Goal: Transaction & Acquisition: Purchase product/service

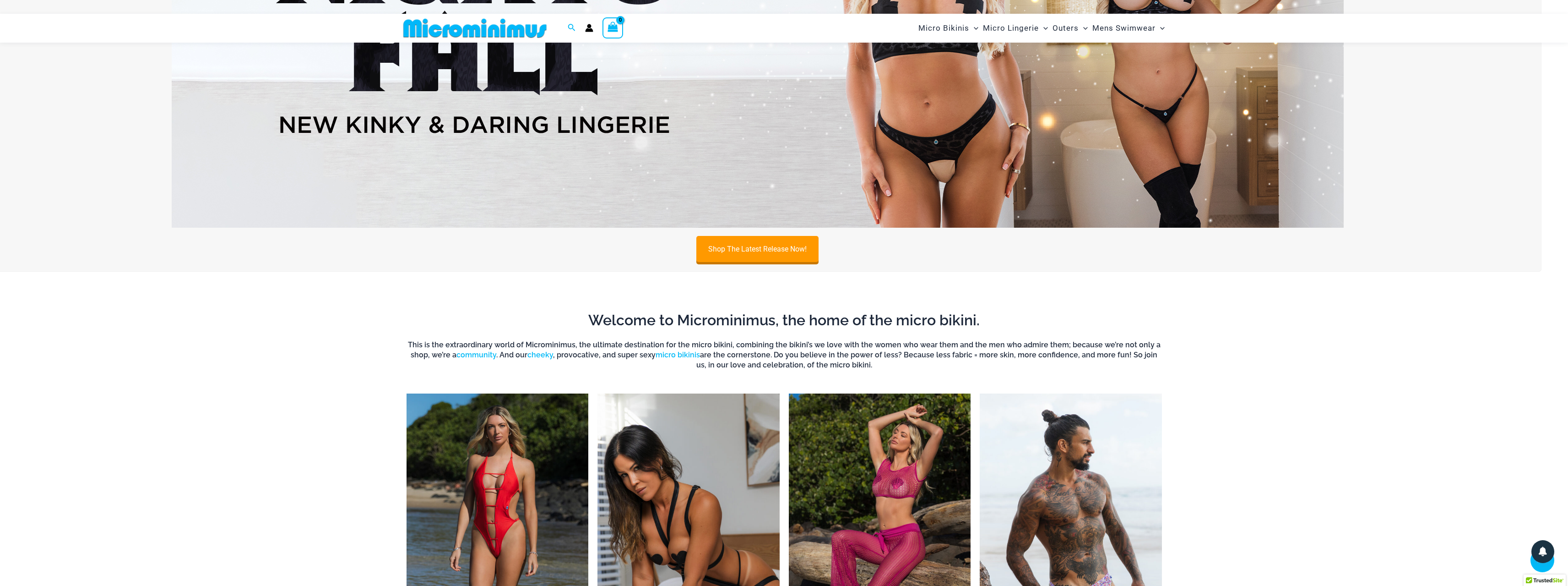
scroll to position [221, 0]
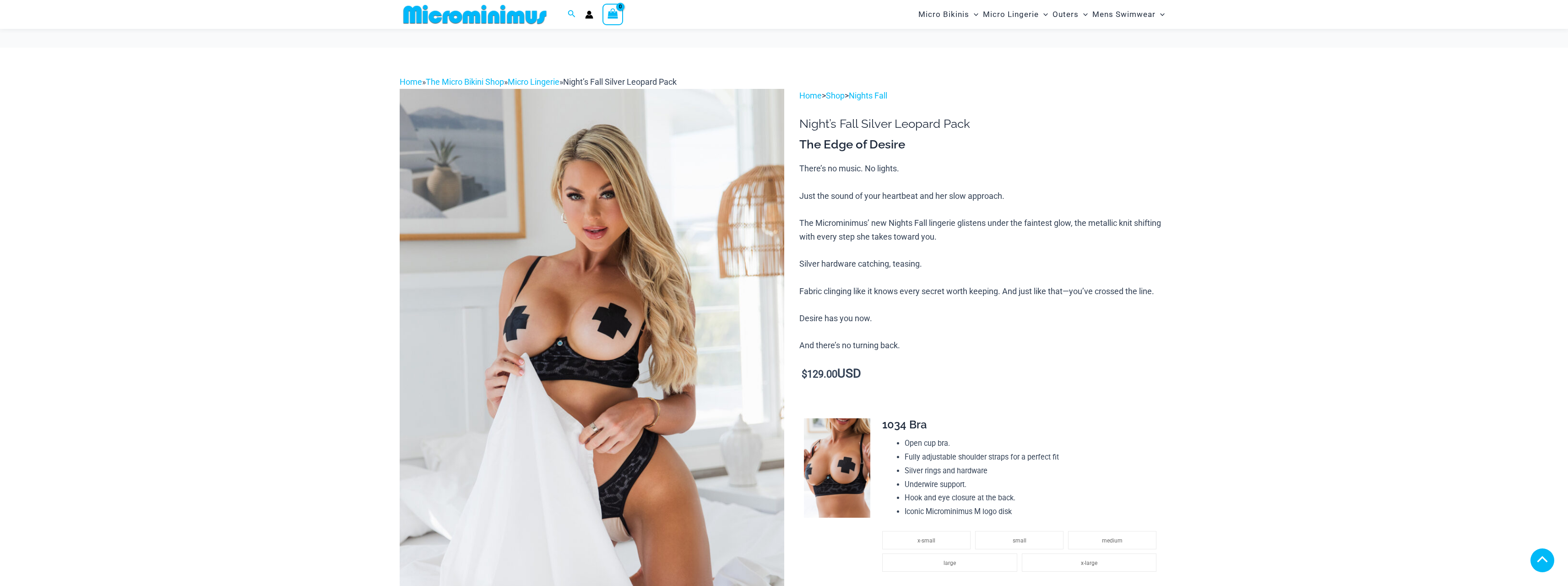
scroll to position [180, 0]
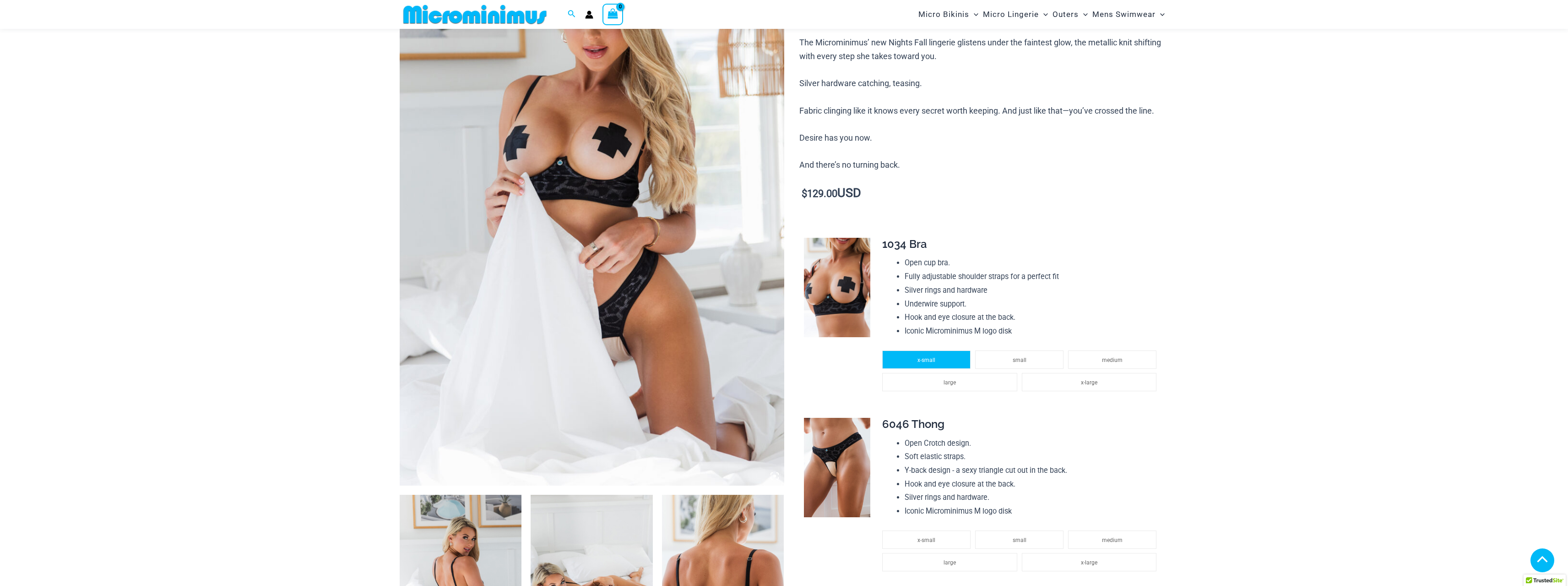
click at [921, 363] on li "x-small" at bounding box center [926, 359] width 88 height 18
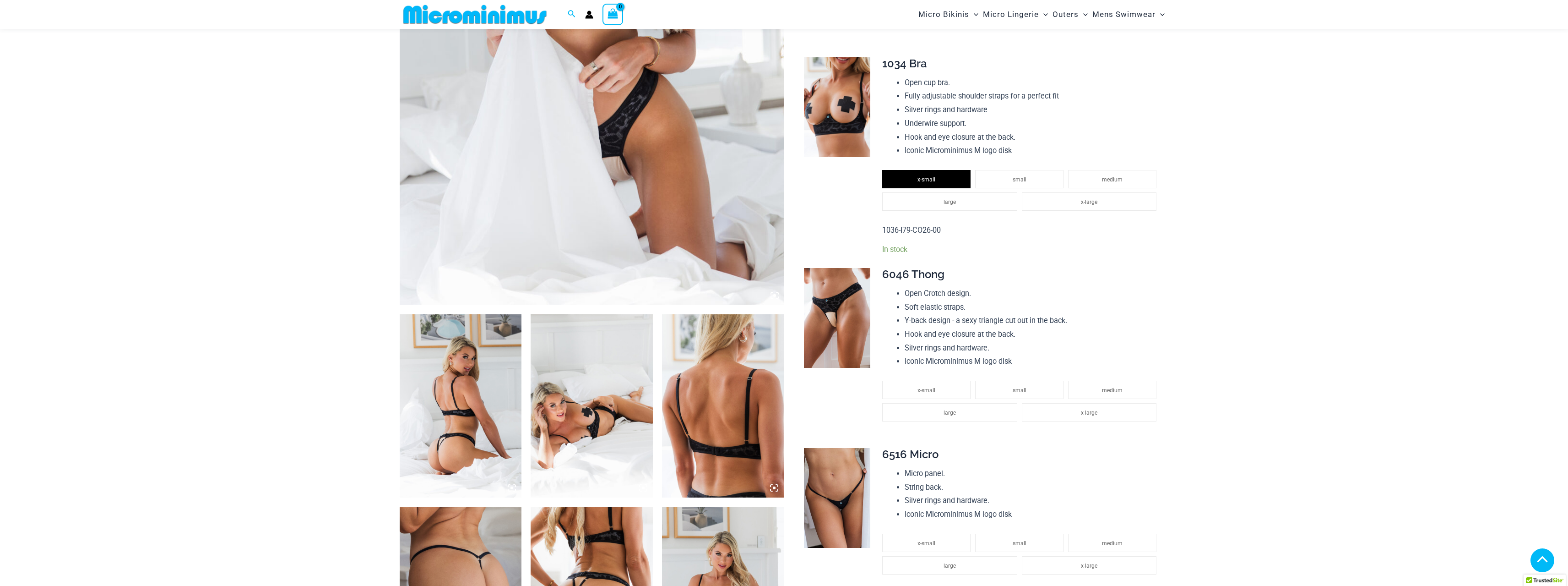
scroll to position [364, 0]
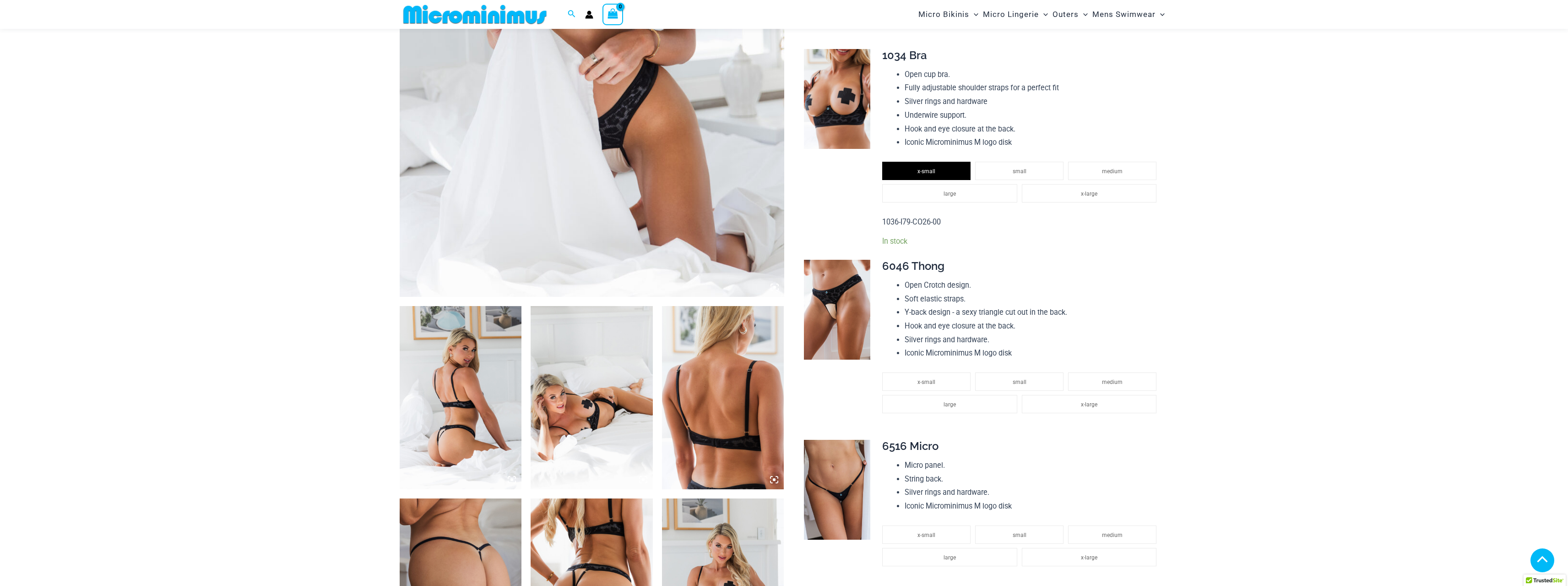
click at [475, 380] on img at bounding box center [461, 397] width 122 height 183
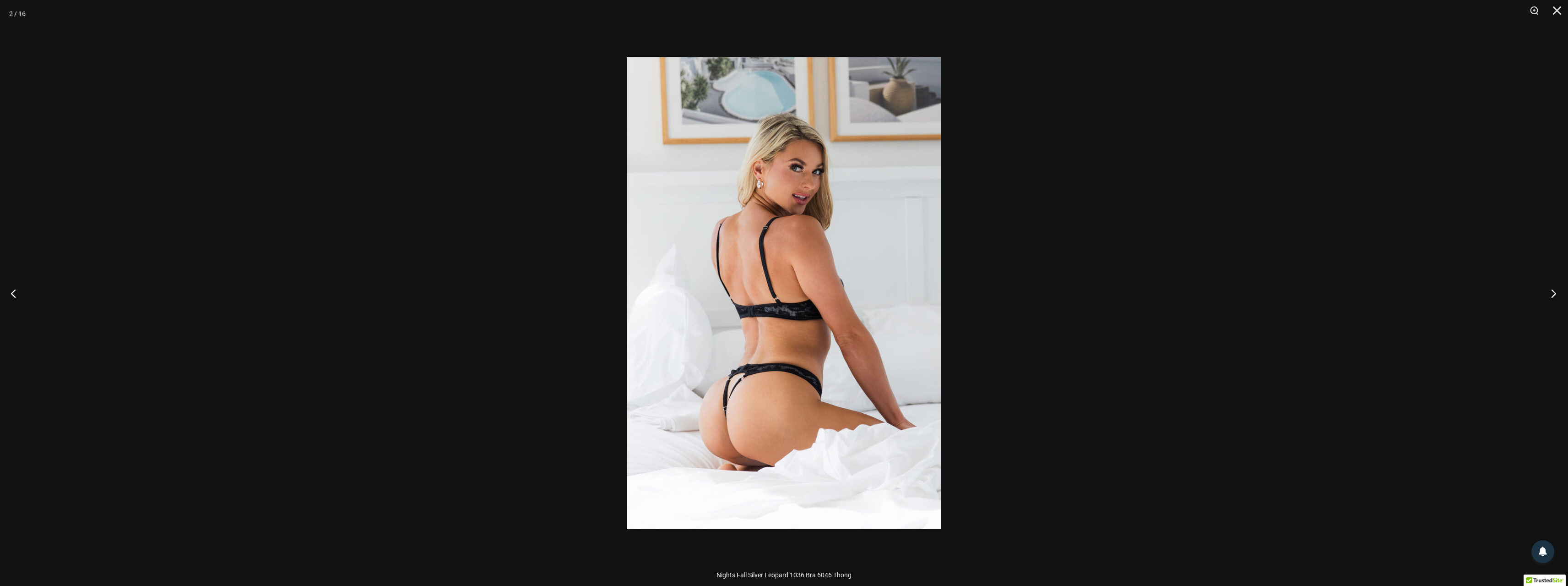
click at [1552, 293] on button "Next" at bounding box center [1551, 293] width 34 height 46
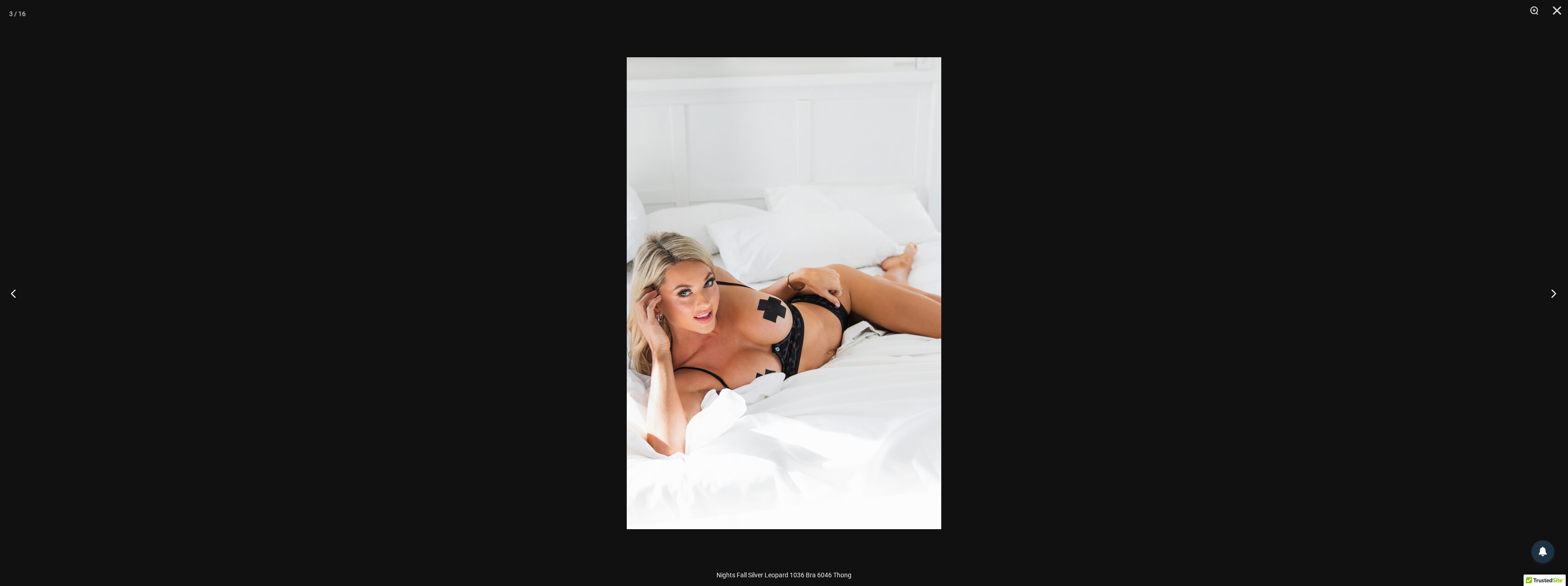
click at [1553, 292] on button "Next" at bounding box center [1551, 293] width 34 height 46
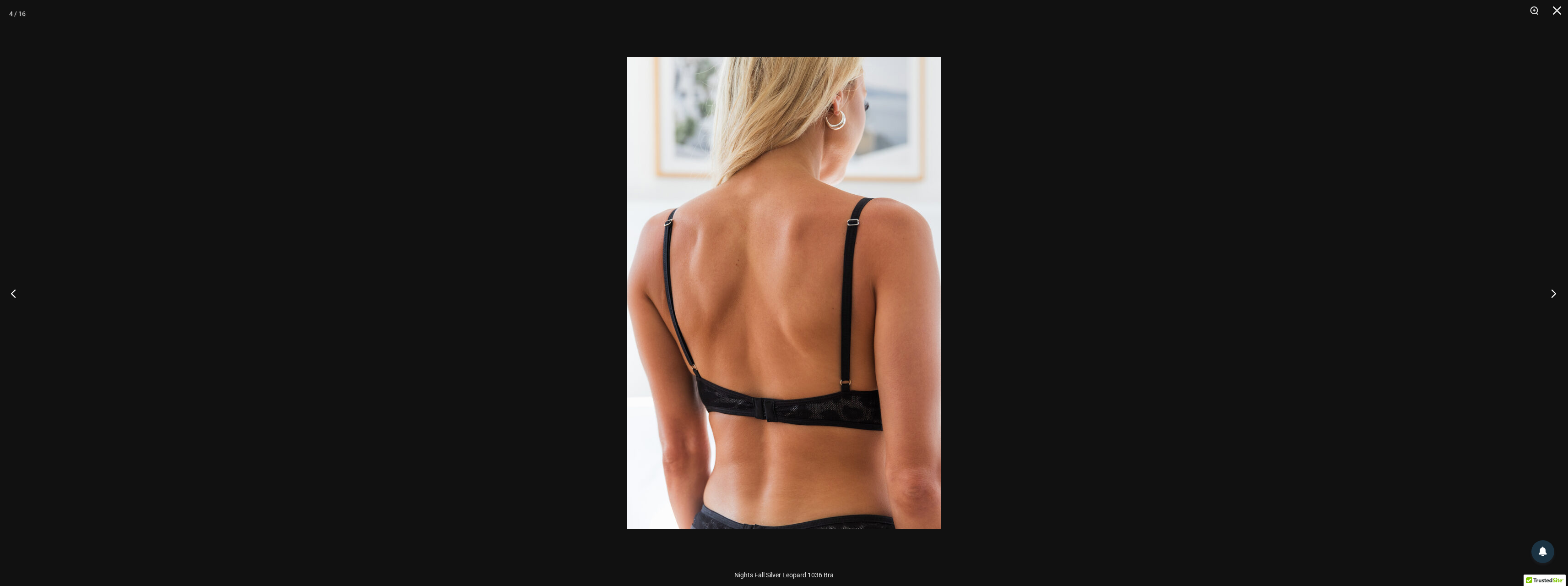
click at [1553, 292] on button "Next" at bounding box center [1551, 293] width 34 height 46
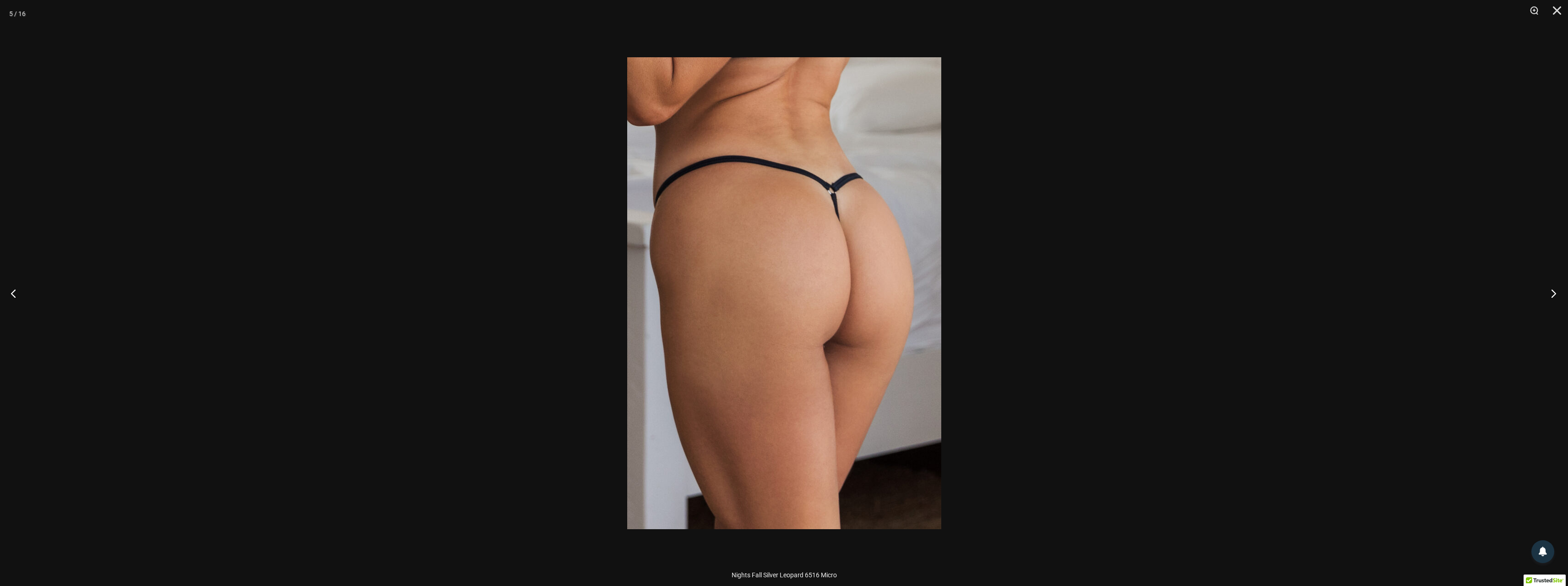
click at [1552, 291] on button "Next" at bounding box center [1551, 293] width 34 height 46
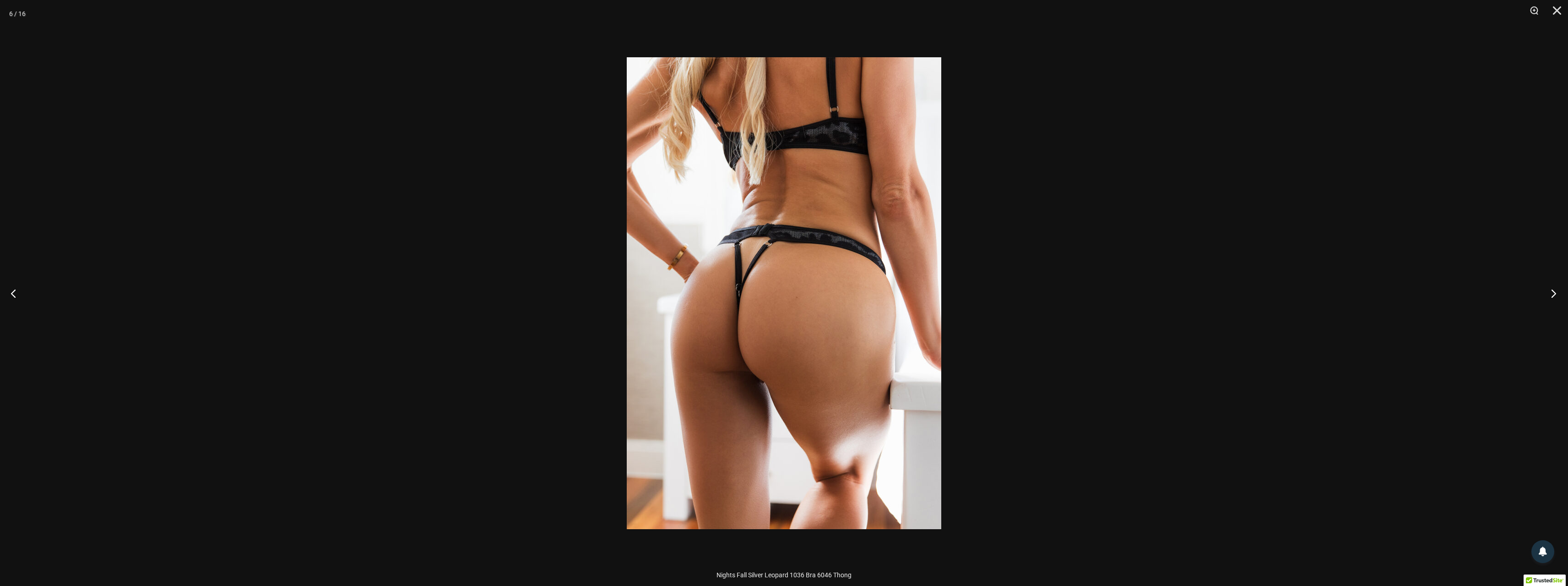
click at [1552, 291] on button "Next" at bounding box center [1551, 293] width 34 height 46
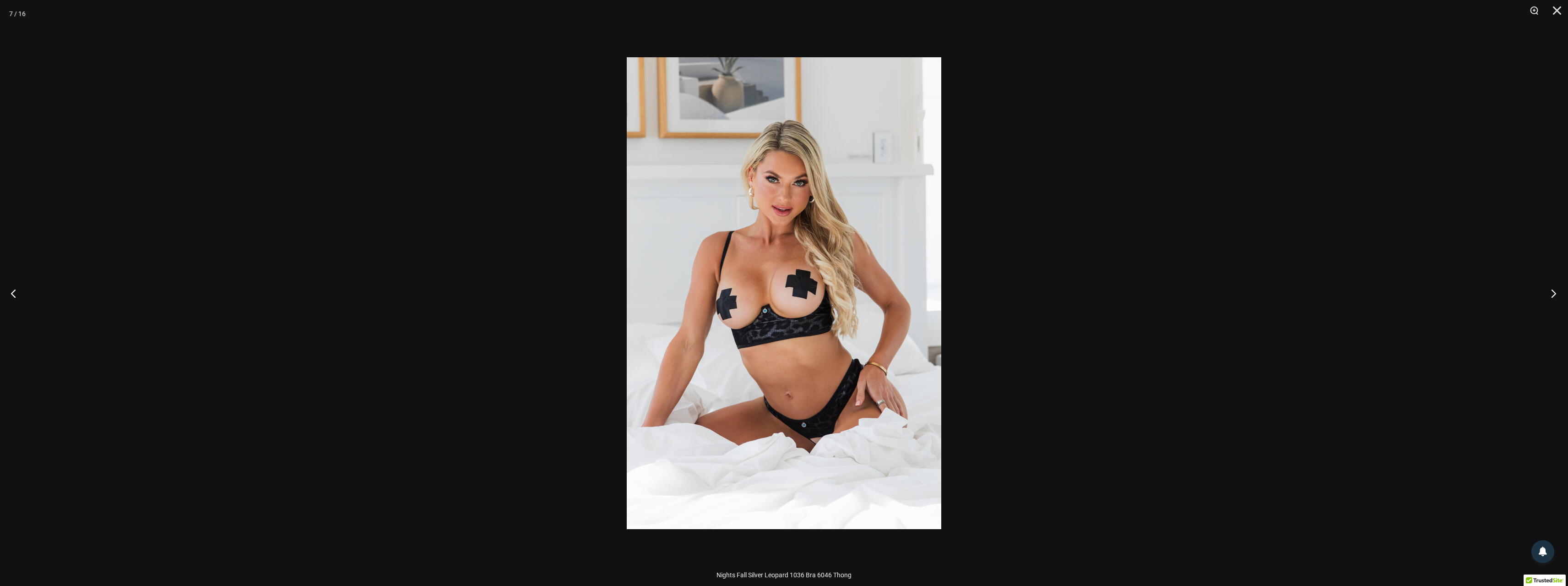
click at [1552, 291] on button "Next" at bounding box center [1551, 293] width 34 height 46
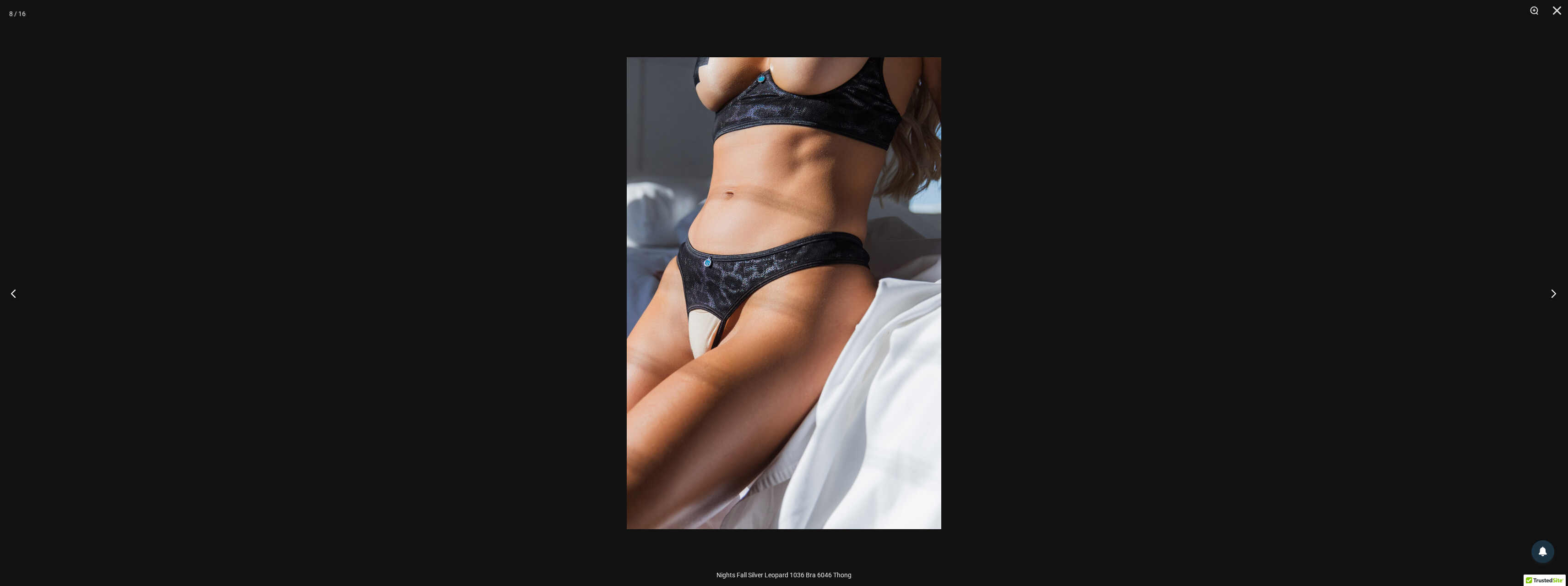
click at [1551, 291] on button "Next" at bounding box center [1551, 293] width 34 height 46
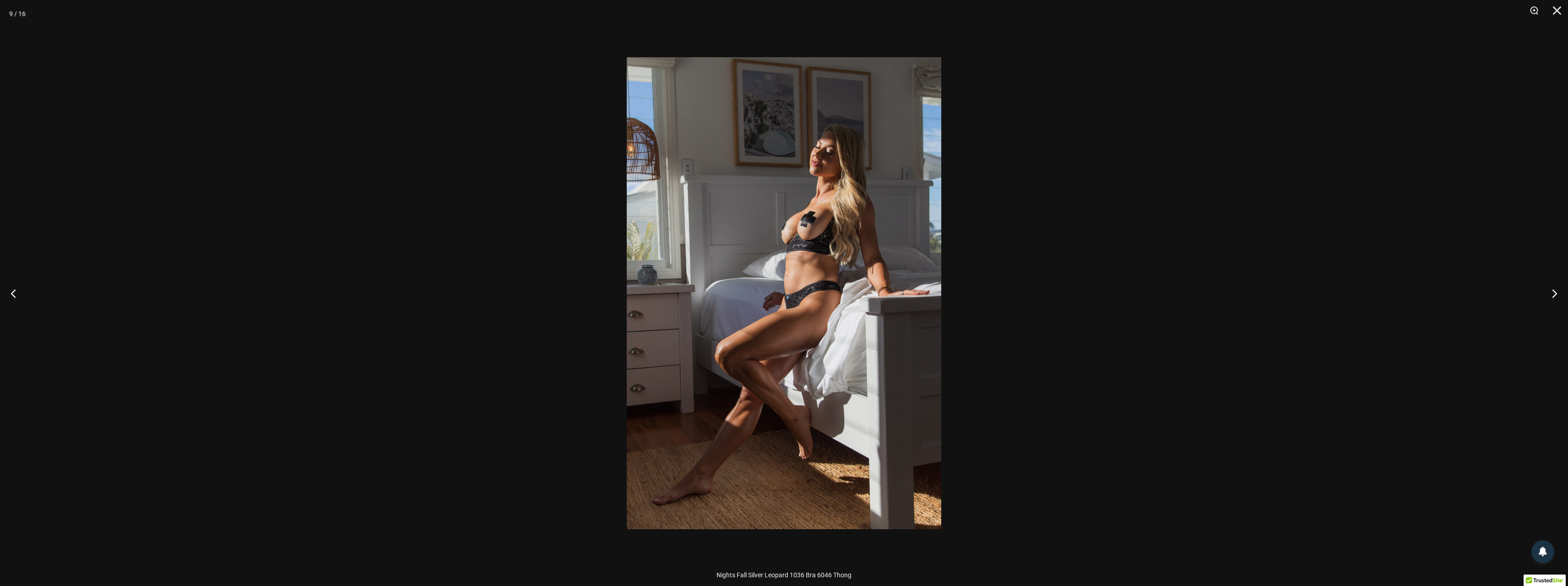
click at [547, 199] on div at bounding box center [784, 293] width 1568 height 586
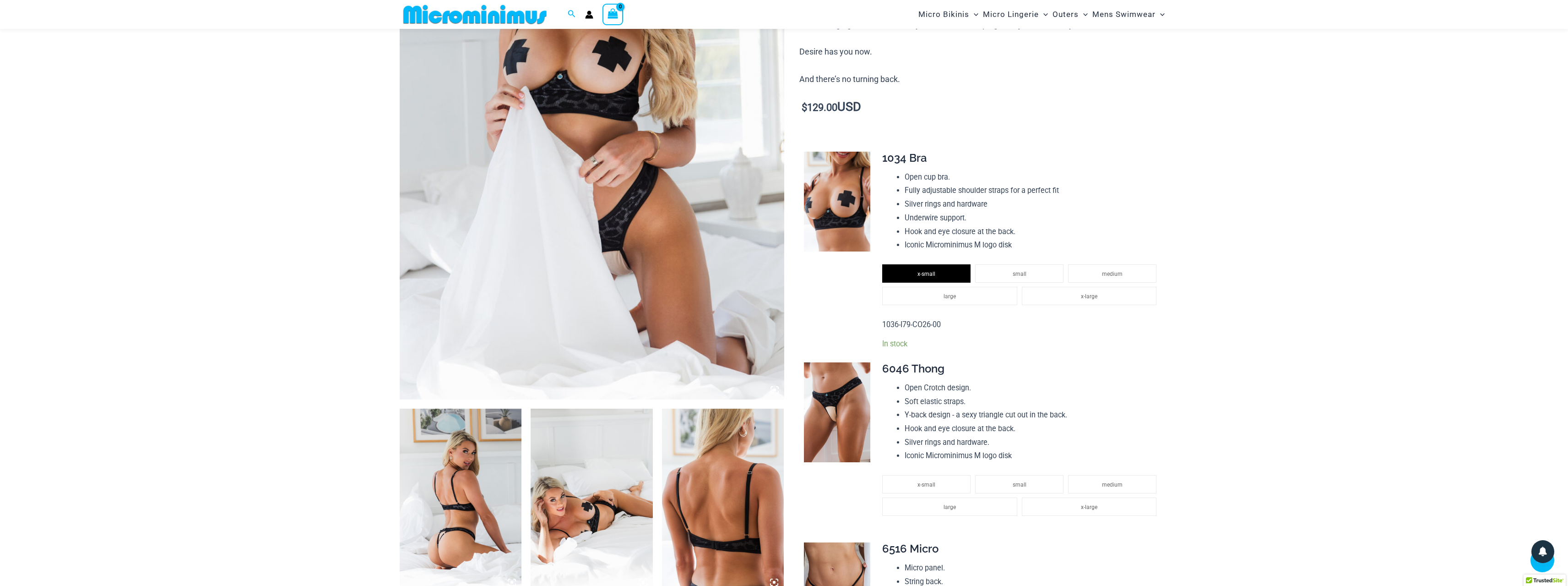
scroll to position [0, 0]
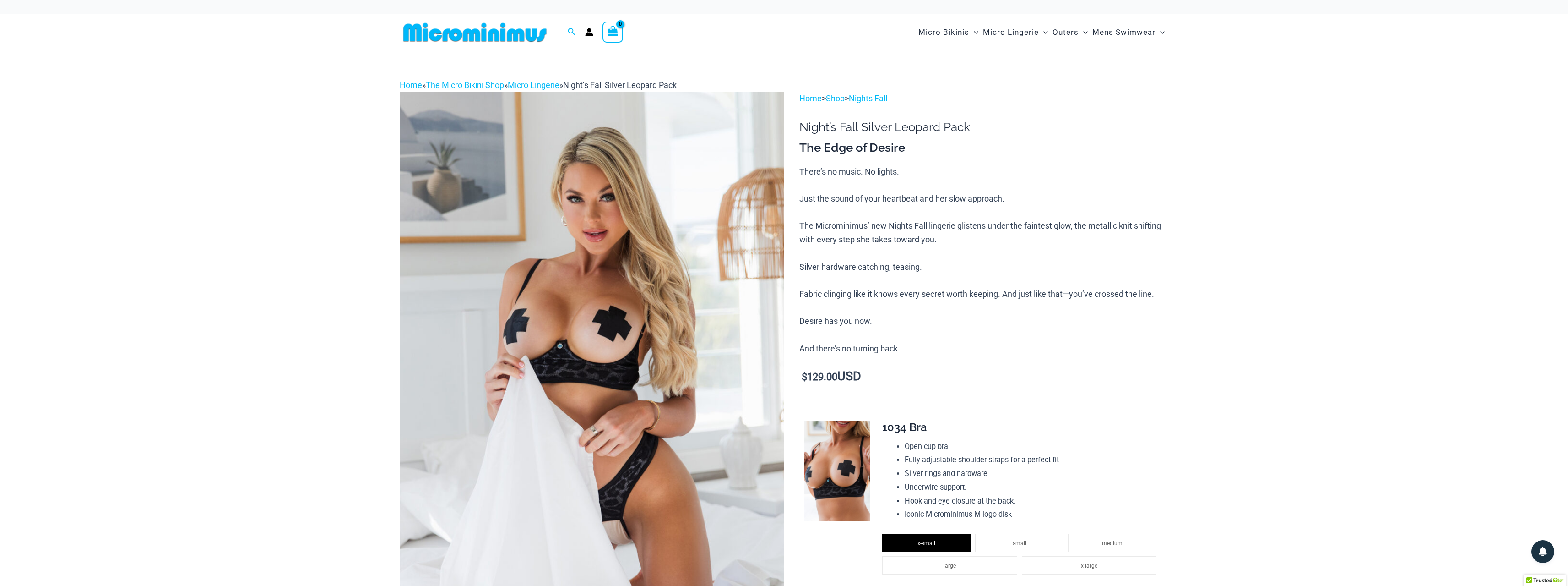
click at [455, 34] on img at bounding box center [475, 32] width 150 height 21
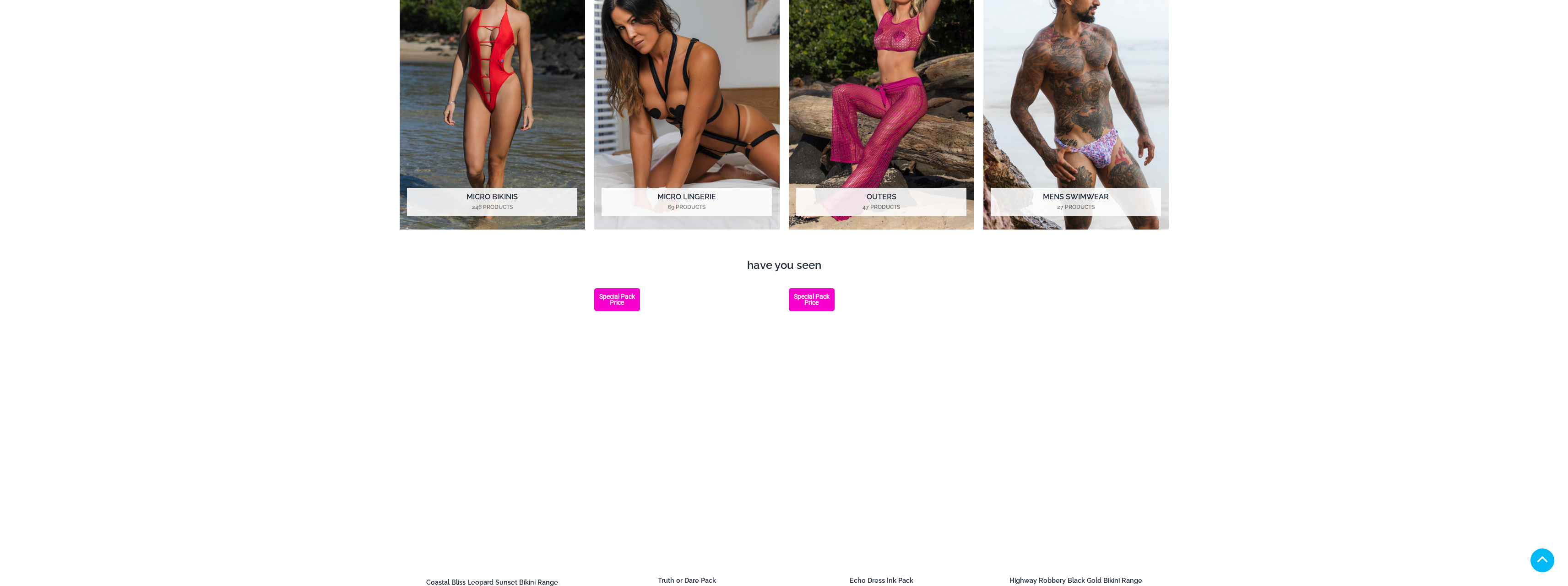
scroll to position [828, 0]
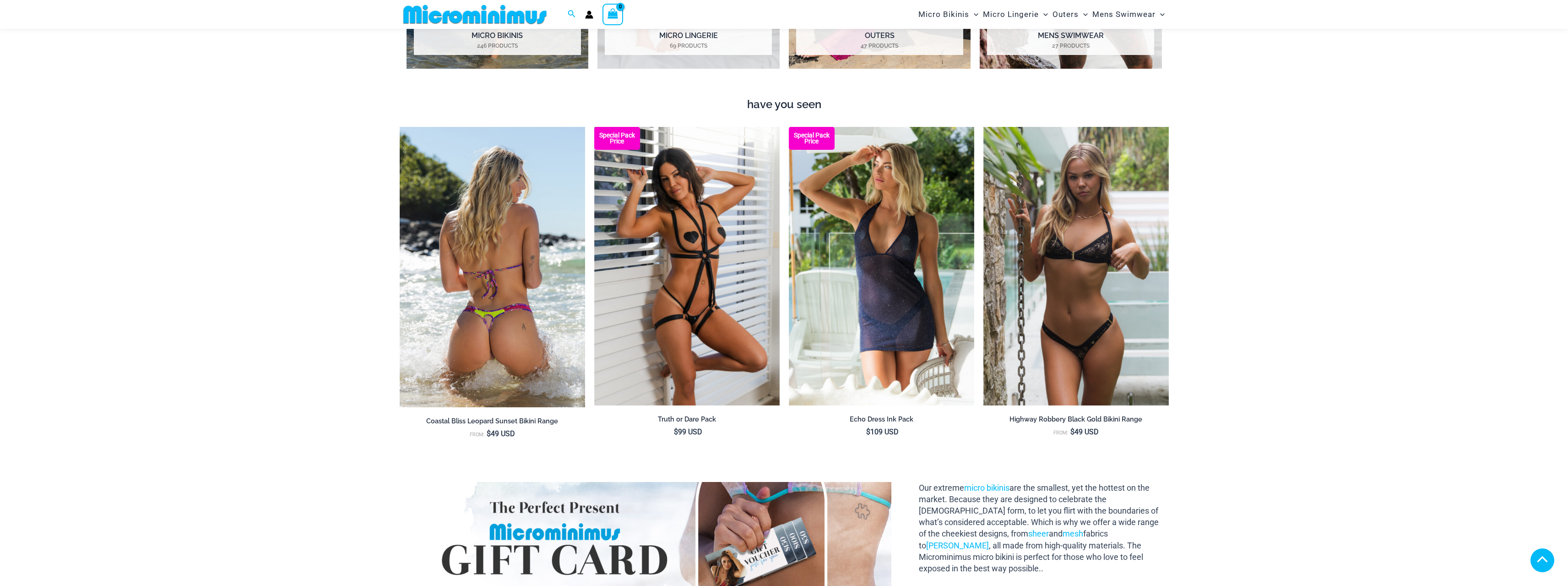
click at [532, 286] on img at bounding box center [492, 267] width 186 height 280
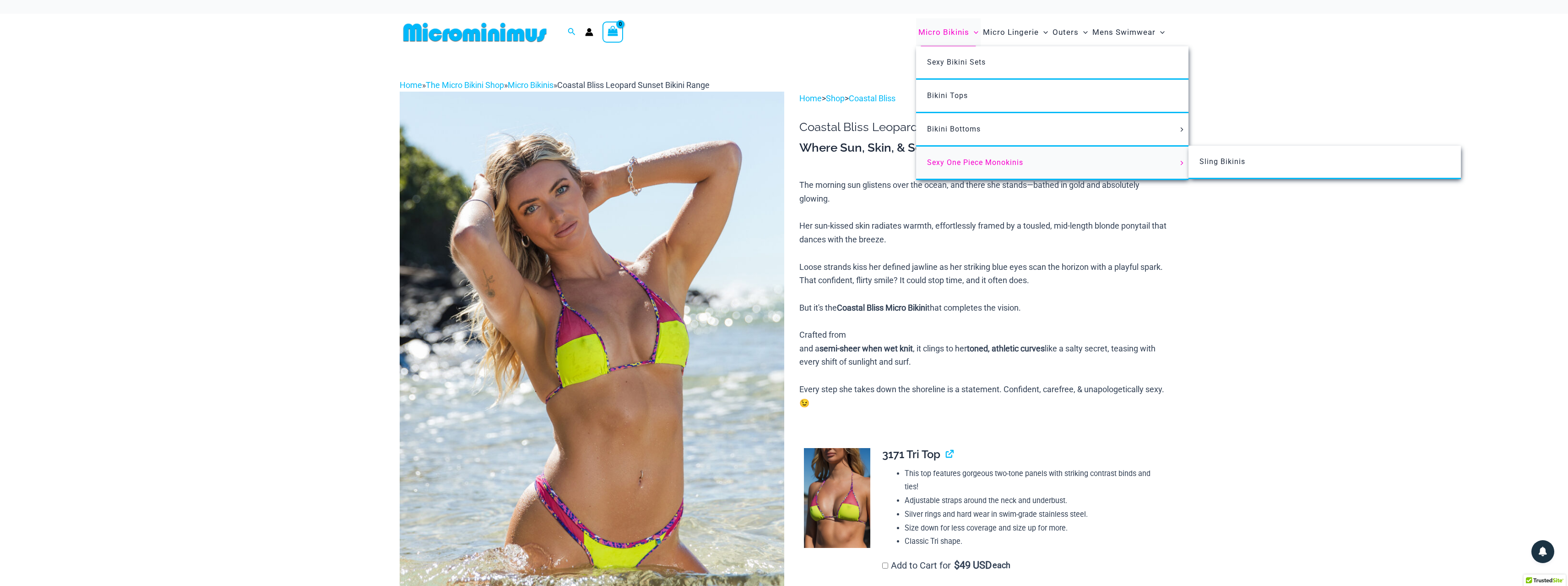
click at [951, 160] on span "Sexy One Piece Monokinis" at bounding box center [975, 162] width 96 height 9
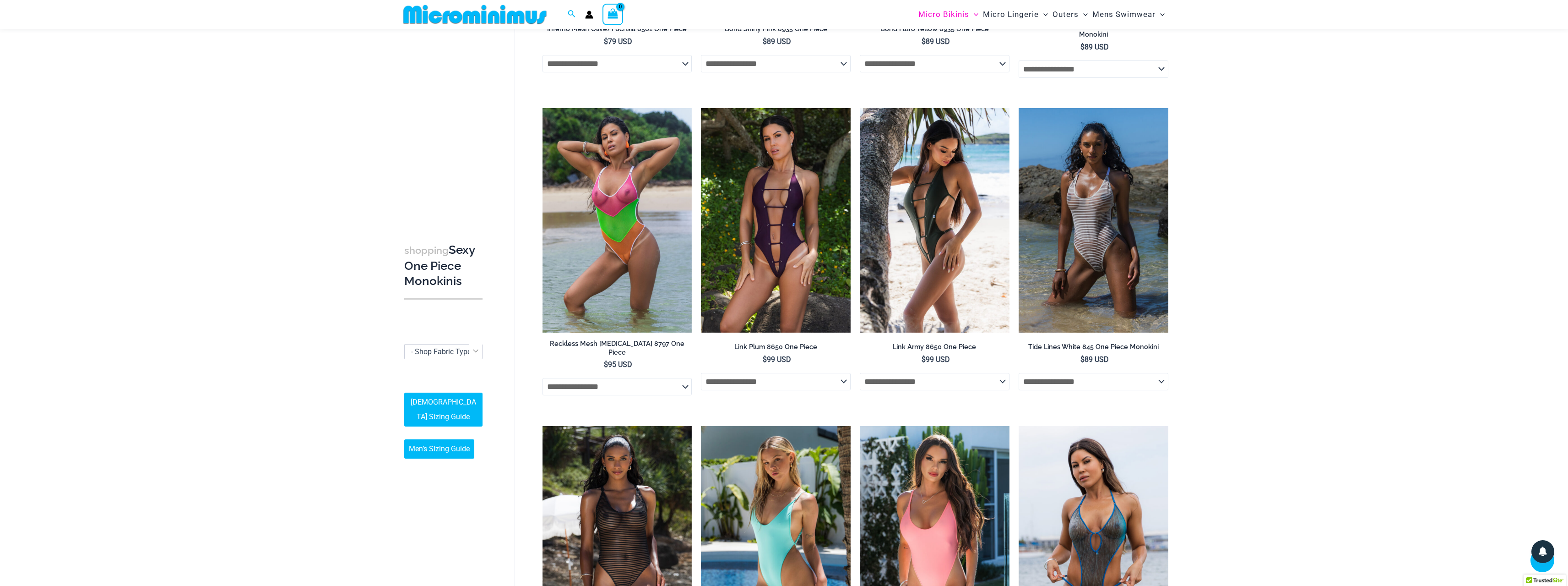
scroll to position [771, 0]
